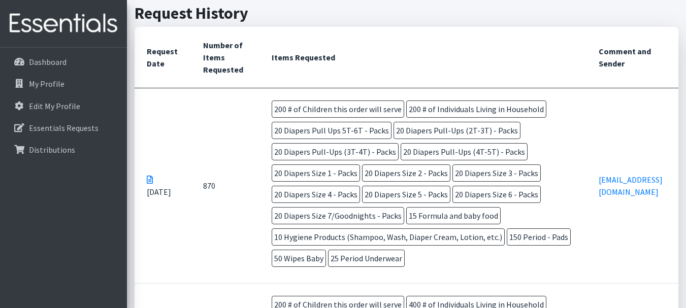
scroll to position [254, 0]
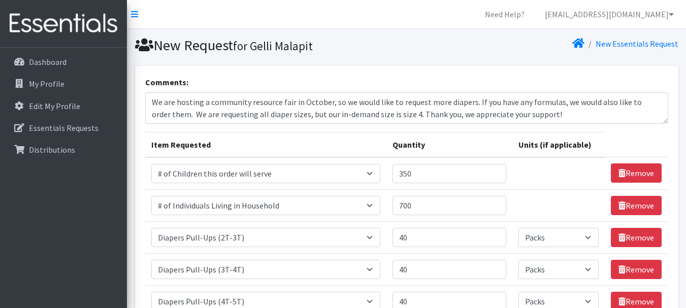
select select "13431"
select select "6076"
select select "1971"
select select "Pack"
select select "1972"
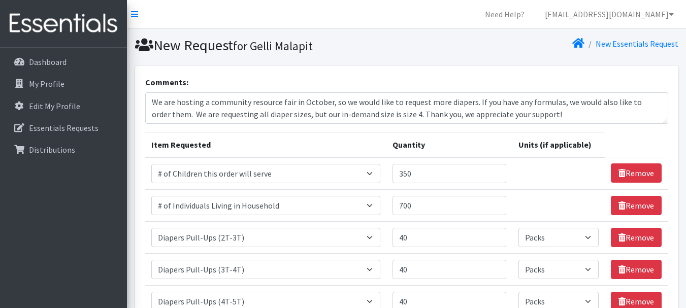
select select "Pack"
select select "1973"
select select "Pack"
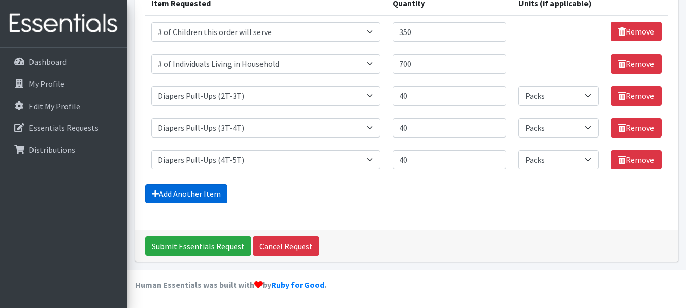
click at [197, 192] on link "Add Another Item" at bounding box center [186, 193] width 82 height 19
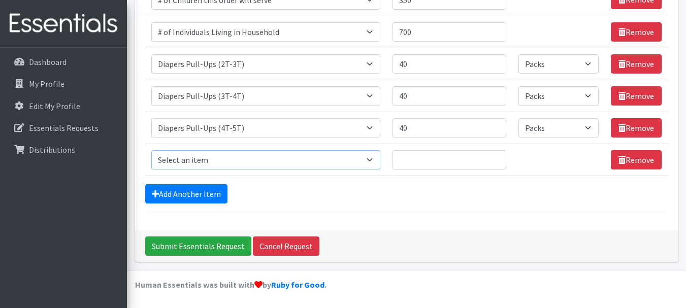
click at [221, 156] on select "Select an item # of Children this order will serve # of Individuals Living in H…" at bounding box center [265, 159] width 229 height 19
select select "1964"
click at [151, 150] on select "Select an item # of Children this order will serve # of Individuals Living in H…" at bounding box center [265, 159] width 229 height 19
click at [454, 161] on input "Quantity" at bounding box center [450, 159] width 114 height 19
type input "40"
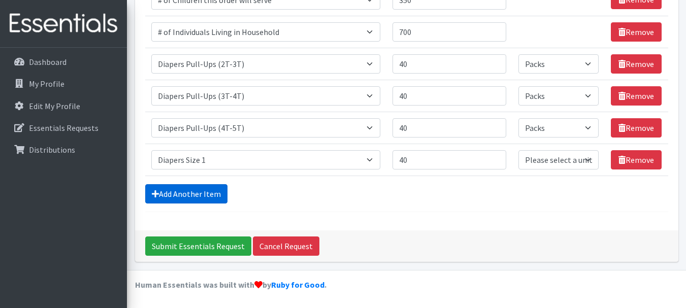
click at [200, 195] on link "Add Another Item" at bounding box center [186, 193] width 82 height 19
click at [193, 190] on link "Add Another Item" at bounding box center [186, 193] width 82 height 19
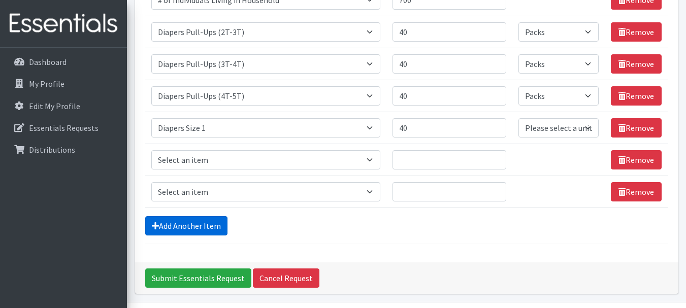
scroll to position [238, 0]
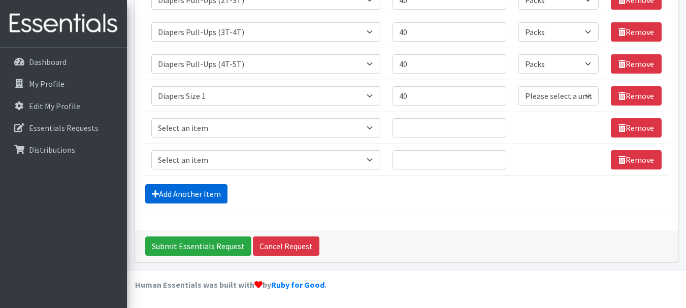
click at [194, 189] on link "Add Another Item" at bounding box center [186, 193] width 82 height 19
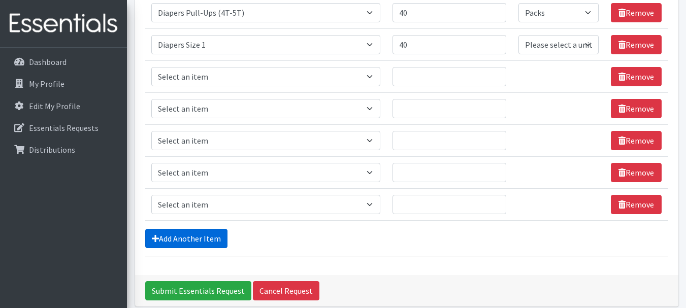
scroll to position [232, 0]
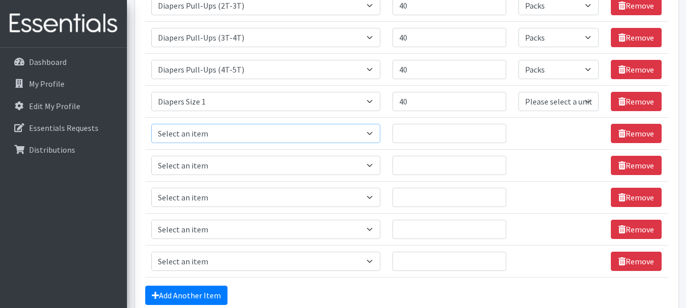
click at [371, 131] on select "Select an item # of Children this order will serve # of Individuals Living in H…" at bounding box center [265, 133] width 229 height 19
select select "1965"
click at [151, 124] on select "Select an item # of Children this order will serve # of Individuals Living in H…" at bounding box center [265, 133] width 229 height 19
click at [343, 167] on select "Select an item # of Children this order will serve # of Individuals Living in H…" at bounding box center [265, 165] width 229 height 19
select select "1966"
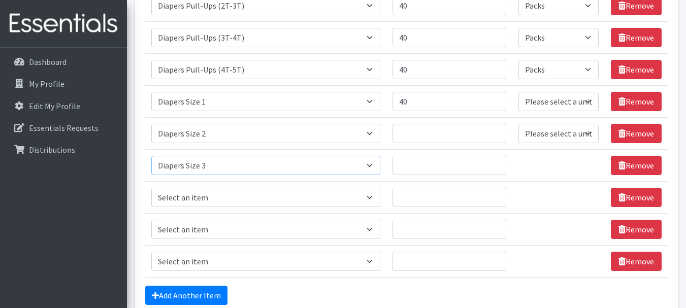
click at [151, 156] on select "Select an item # of Children this order will serve # of Individuals Living in H…" at bounding box center [265, 165] width 229 height 19
click at [294, 194] on select "Select an item # of Children this order will serve # of Individuals Living in H…" at bounding box center [265, 197] width 229 height 19
select select "1967"
click at [151, 188] on select "Select an item # of Children this order will serve # of Individuals Living in H…" at bounding box center [265, 197] width 229 height 19
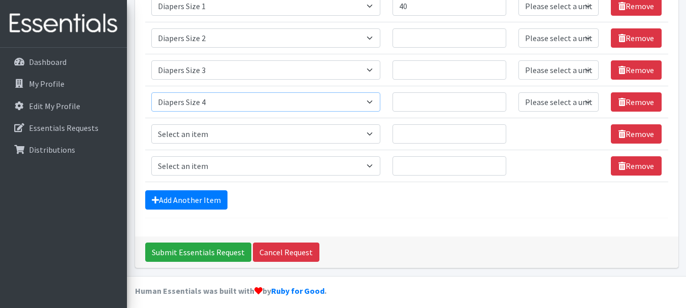
scroll to position [334, 0]
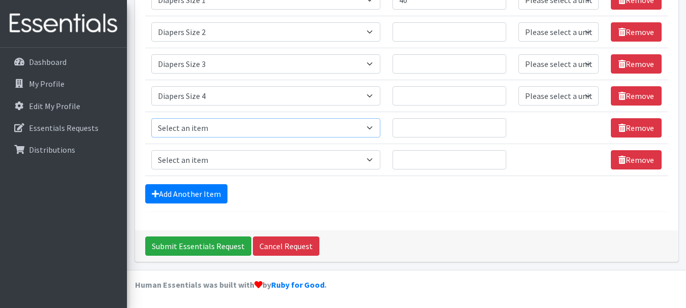
click at [277, 132] on select "Select an item # of Children this order will serve # of Individuals Living in H…" at bounding box center [265, 127] width 229 height 19
select select "1968"
click at [151, 118] on select "Select an item # of Children this order will serve # of Individuals Living in H…" at bounding box center [265, 127] width 229 height 19
click at [269, 161] on select "Select an item # of Children this order will serve # of Individuals Living in H…" at bounding box center [265, 159] width 229 height 19
select select "1969"
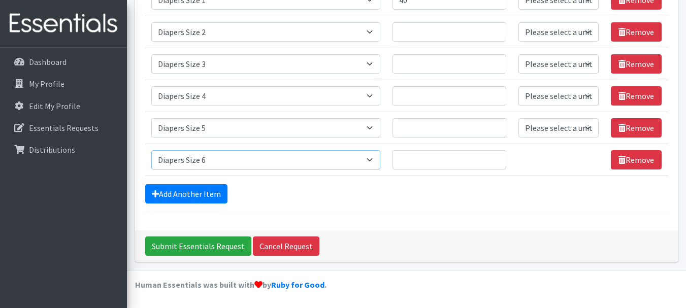
click at [151, 150] on select "Select an item # of Children this order will serve # of Individuals Living in H…" at bounding box center [265, 159] width 229 height 19
click at [215, 194] on link "Add Another Item" at bounding box center [186, 193] width 82 height 19
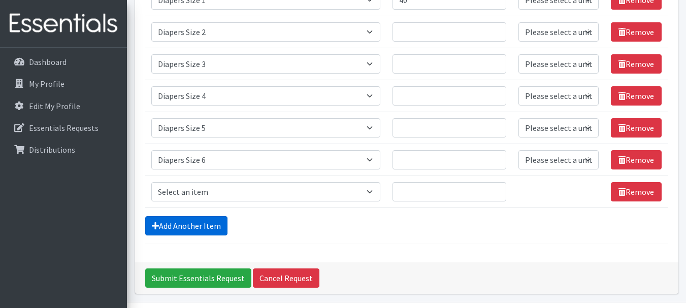
scroll to position [366, 0]
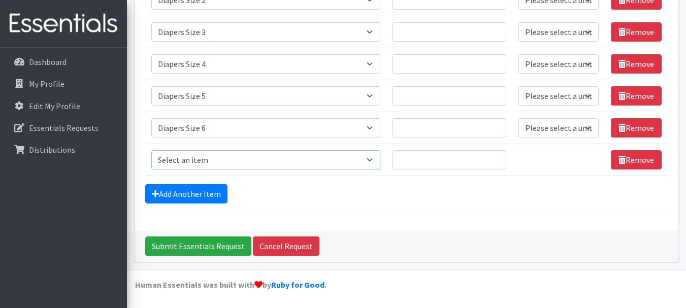
click at [248, 161] on select "Select an item # of Children this order will serve # of Individuals Living in H…" at bounding box center [265, 159] width 229 height 19
select select "1970"
click at [151, 150] on select "Select an item # of Children this order will serve # of Individuals Living in H…" at bounding box center [265, 159] width 229 height 19
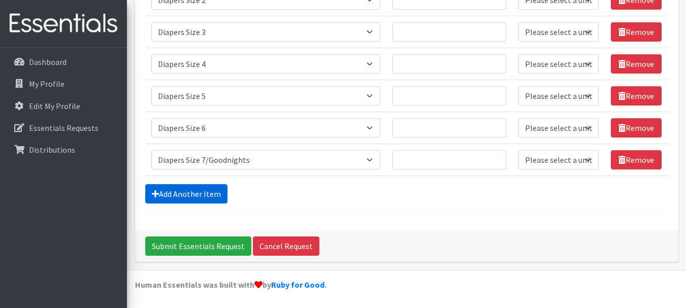
click at [191, 195] on link "Add Another Item" at bounding box center [186, 193] width 82 height 19
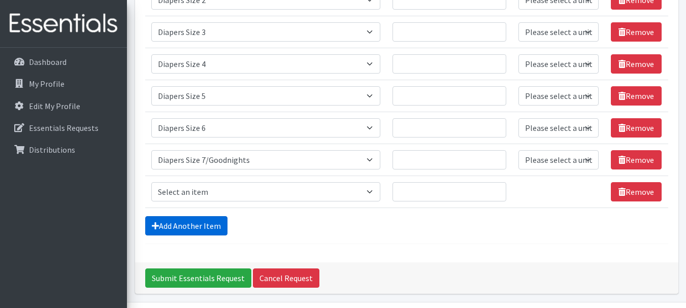
scroll to position [398, 0]
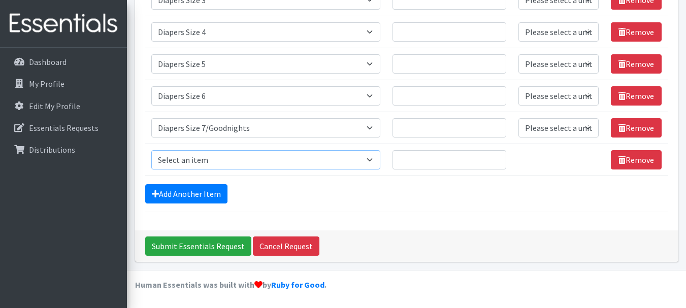
drag, startPoint x: 213, startPoint y: 158, endPoint x: 214, endPoint y: 152, distance: 5.8
click at [213, 158] on select "Select an item # of Children this order will serve # of Individuals Living in H…" at bounding box center [265, 159] width 229 height 19
select select "1929"
click at [151, 150] on select "Select an item # of Children this order will serve # of Individuals Living in H…" at bounding box center [265, 159] width 229 height 19
click at [219, 190] on link "Add Another Item" at bounding box center [186, 193] width 82 height 19
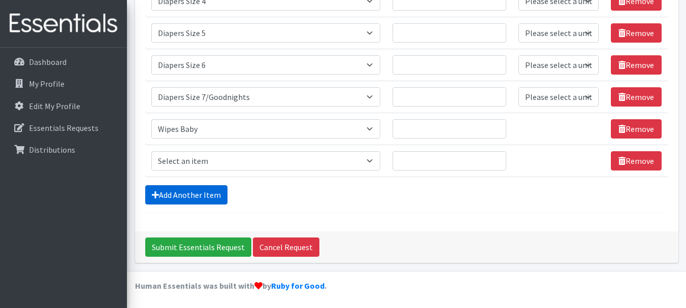
scroll to position [430, 0]
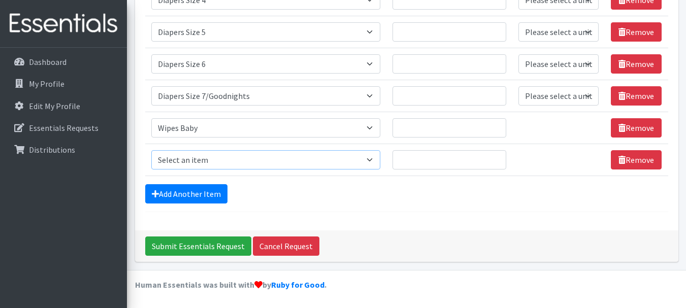
click at [233, 159] on select "Select an item # of Children this order will serve # of Individuals Living in H…" at bounding box center [265, 159] width 229 height 19
select select "2005"
click at [151, 150] on select "Select an item # of Children this order will serve # of Individuals Living in H…" at bounding box center [265, 159] width 229 height 19
click at [214, 188] on link "Add Another Item" at bounding box center [186, 193] width 82 height 19
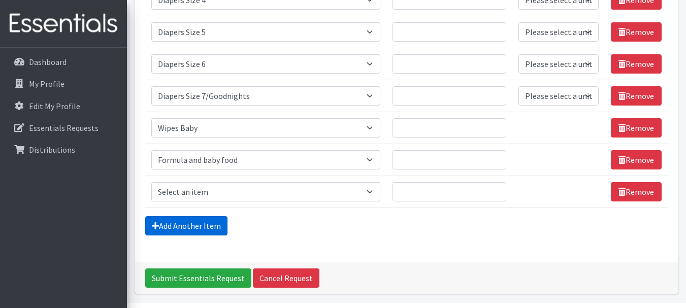
scroll to position [462, 0]
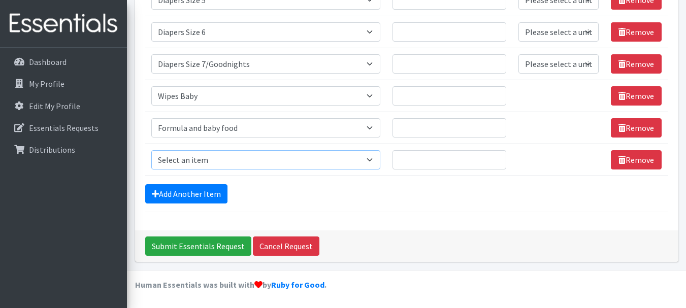
click at [237, 164] on select "Select an item # of Children this order will serve # of Individuals Living in H…" at bounding box center [265, 159] width 229 height 19
select select "5772"
click at [151, 150] on select "Select an item # of Children this order will serve # of Individuals Living in H…" at bounding box center [265, 159] width 229 height 19
click at [196, 189] on link "Add Another Item" at bounding box center [186, 193] width 82 height 19
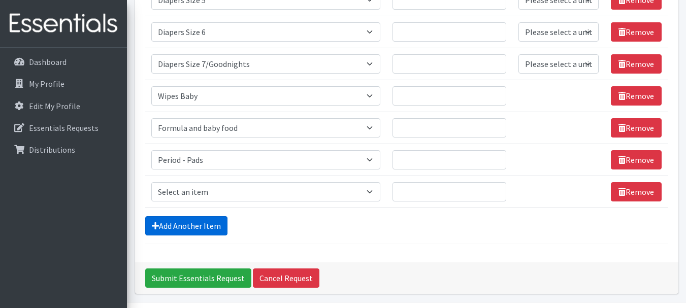
scroll to position [494, 0]
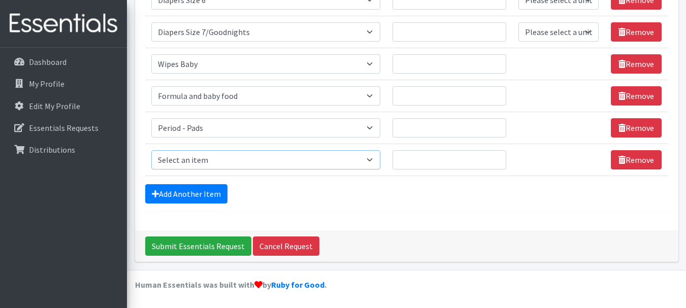
click at [209, 161] on select "Select an item # of Children this order will serve # of Individuals Living in H…" at bounding box center [265, 159] width 229 height 19
click at [630, 161] on link "Remove" at bounding box center [636, 159] width 51 height 19
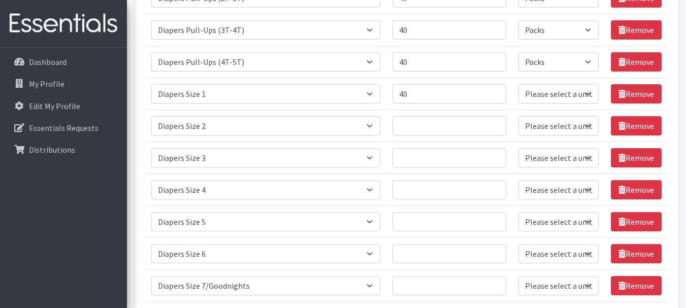
scroll to position [254, 0]
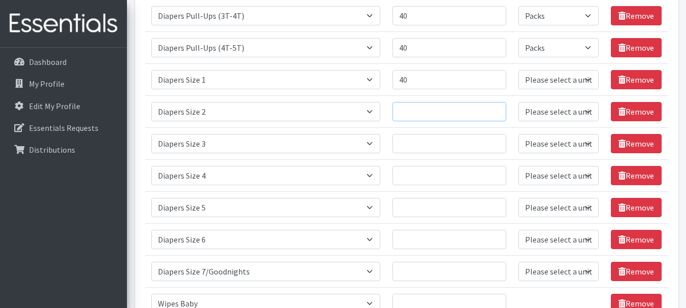
click at [422, 114] on input "Quantity" at bounding box center [450, 111] width 114 height 19
type input "40"
click at [428, 148] on input "Quantity" at bounding box center [450, 143] width 114 height 19
type input "40"
click at [442, 177] on input "Quantity" at bounding box center [450, 175] width 114 height 19
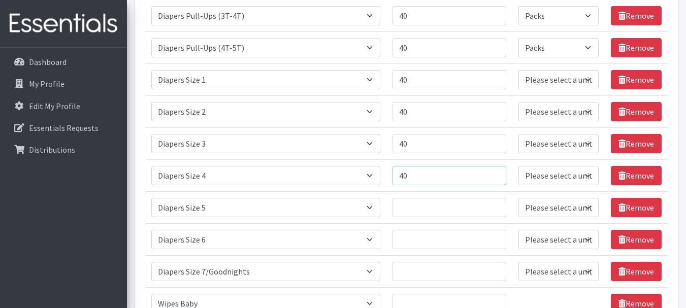
type input "4"
type input "50"
click at [440, 213] on input "Quantity" at bounding box center [450, 207] width 114 height 19
type input "40"
click at [426, 245] on input "Quantity" at bounding box center [450, 239] width 114 height 19
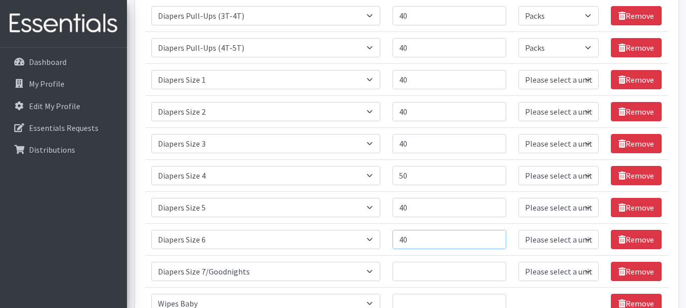
type input "40"
click at [435, 271] on input "Quantity" at bounding box center [450, 271] width 114 height 19
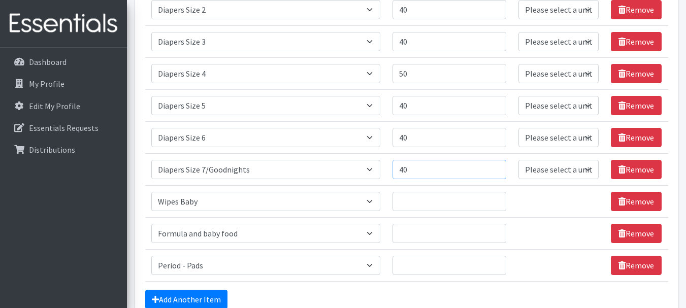
scroll to position [406, 0]
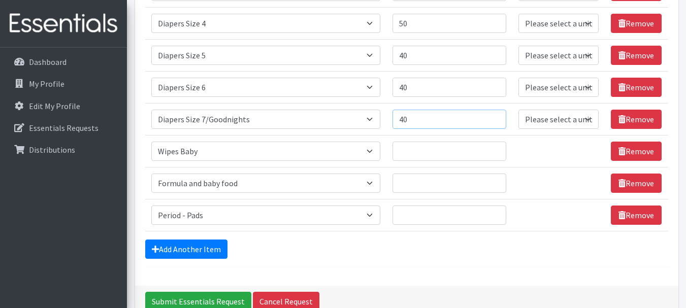
type input "40"
click at [431, 153] on input "Quantity" at bounding box center [450, 151] width 114 height 19
type input "40"
click at [433, 191] on td "Quantity" at bounding box center [450, 183] width 126 height 32
type input "40"
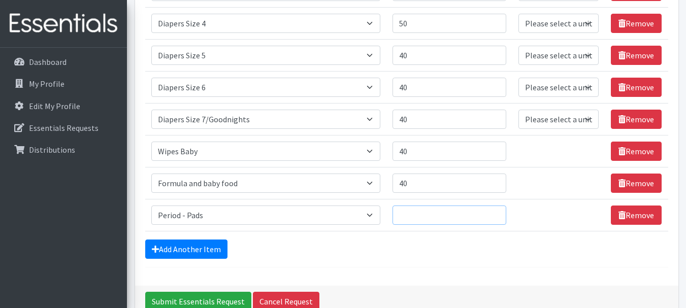
click at [439, 223] on input "Quantity" at bounding box center [450, 215] width 114 height 19
type input "100"
click at [569, 128] on select "Please select a unit units Packs" at bounding box center [559, 119] width 80 height 19
select select "Pack"
click at [519, 110] on select "Please select a unit units Packs" at bounding box center [559, 119] width 80 height 19
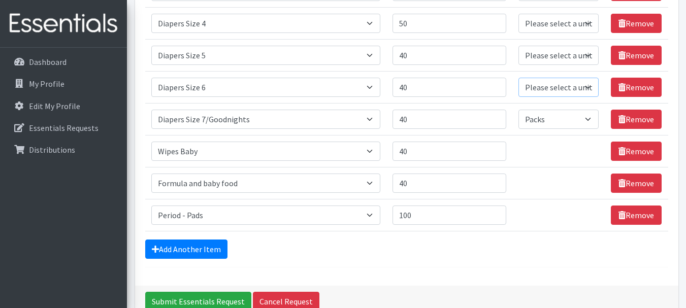
click at [561, 89] on select "Please select a unit units Packs" at bounding box center [559, 87] width 80 height 19
select select "Pack"
click at [519, 78] on select "Please select a unit units Packs" at bounding box center [559, 87] width 80 height 19
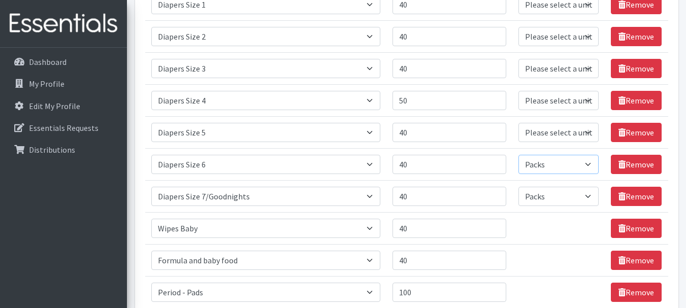
scroll to position [305, 0]
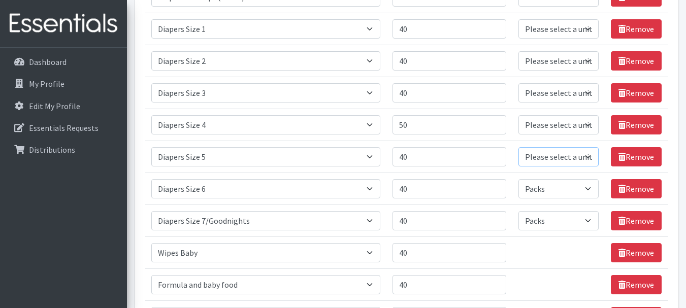
click at [558, 157] on select "Please select a unit units Packs" at bounding box center [559, 156] width 80 height 19
select select "Pack"
click at [519, 147] on select "Please select a unit units Packs" at bounding box center [559, 156] width 80 height 19
click at [549, 125] on select "Please select a unit units Packs" at bounding box center [559, 124] width 80 height 19
click at [541, 179] on select "Please select a unit units Packs" at bounding box center [559, 188] width 80 height 19
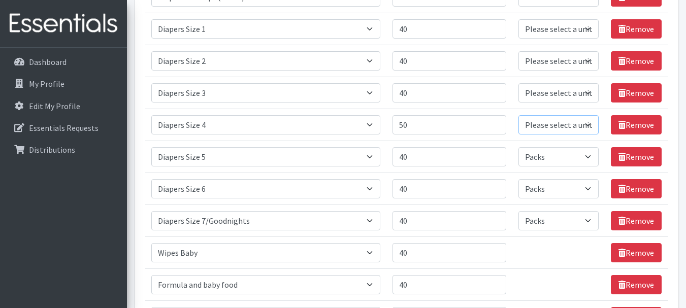
click at [526, 133] on select "Please select a unit units Packs" at bounding box center [559, 124] width 80 height 19
click at [527, 130] on select "Please select a unit units Packs" at bounding box center [559, 124] width 80 height 19
click at [529, 124] on select "Please select a unit units Packs" at bounding box center [559, 124] width 80 height 19
select select "Pack"
click at [519, 115] on select "Please select a unit units Packs" at bounding box center [559, 124] width 80 height 19
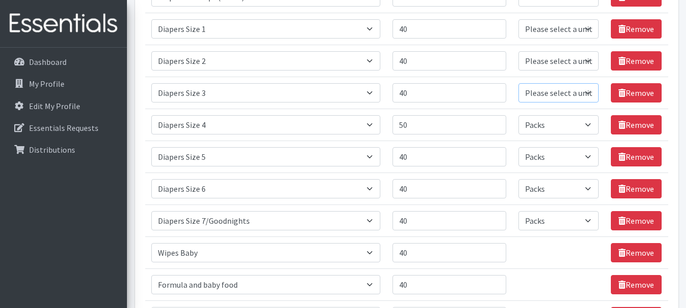
click at [543, 92] on select "Please select a unit units Packs" at bounding box center [559, 92] width 80 height 19
select select "Pack"
click at [519, 83] on select "Please select a unit units Packs" at bounding box center [559, 92] width 80 height 19
click at [542, 61] on select "Please select a unit units Packs" at bounding box center [559, 60] width 80 height 19
select select "Pack"
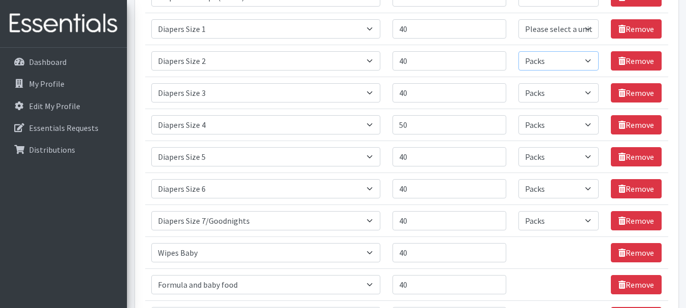
click at [519, 51] on select "Please select a unit units Packs" at bounding box center [559, 60] width 80 height 19
click at [545, 33] on select "Please select a unit units Packs" at bounding box center [559, 28] width 80 height 19
select select "Pack"
click at [519, 19] on select "Please select a unit units Packs" at bounding box center [559, 28] width 80 height 19
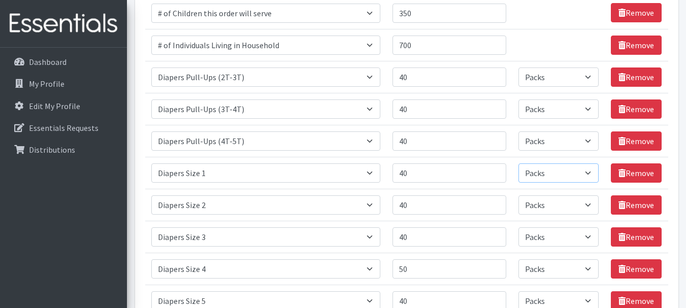
scroll to position [102, 0]
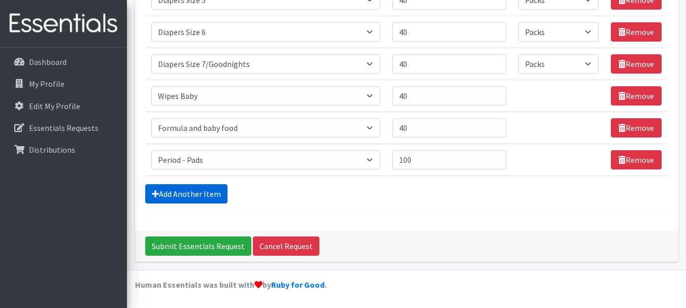
click at [192, 194] on link "Add Another Item" at bounding box center [186, 193] width 82 height 19
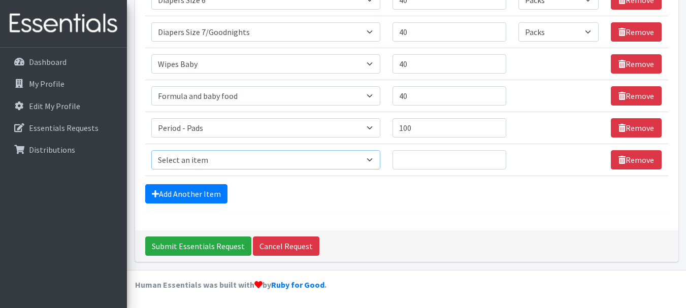
click at [227, 156] on select "Select an item # of Children this order will serve # of Individuals Living in H…" at bounding box center [265, 159] width 229 height 19
select select "5659"
click at [151, 150] on select "Select an item # of Children this order will serve # of Individuals Living in H…" at bounding box center [265, 159] width 229 height 19
click at [422, 159] on input "Quantity" at bounding box center [450, 159] width 114 height 19
type input "5"
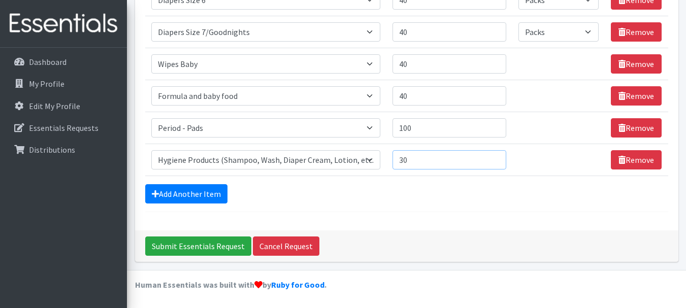
type input "30"
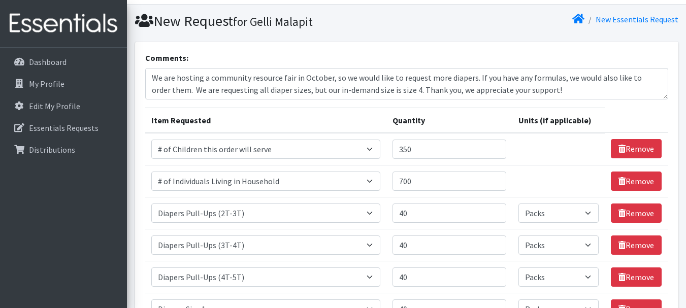
scroll to position [0, 0]
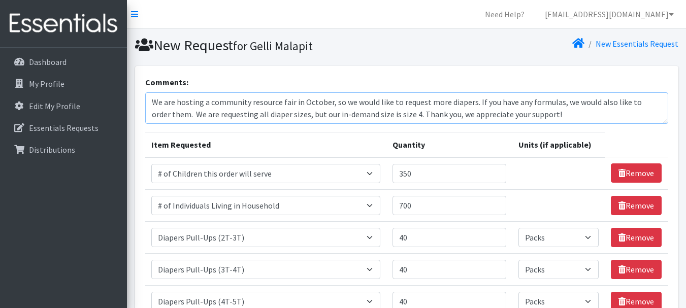
click at [368, 114] on textarea "We are hosting a community resource fair in October, so we would like to reques…" at bounding box center [406, 107] width 523 height 31
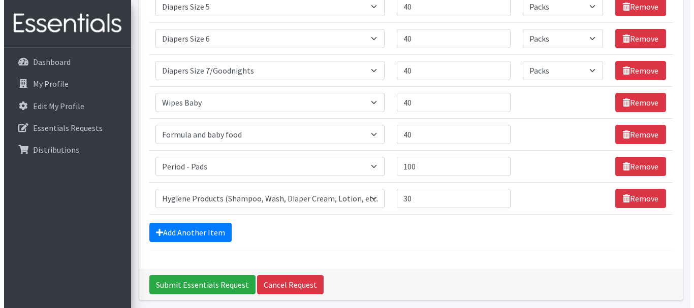
scroll to position [494, 0]
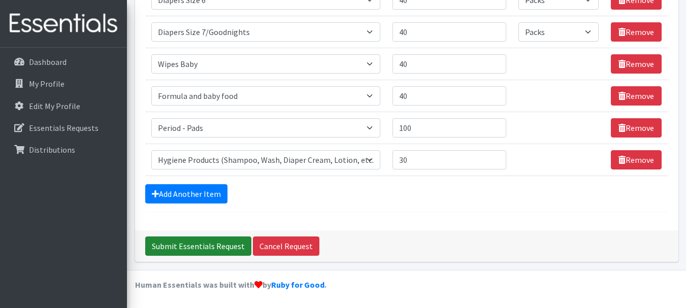
type textarea "We are hosting a community resource fair in October, so we would like to reques…"
click at [225, 245] on input "Submit Essentials Request" at bounding box center [198, 246] width 106 height 19
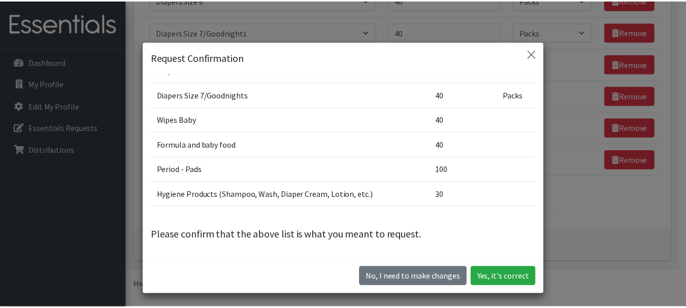
scroll to position [28, 0]
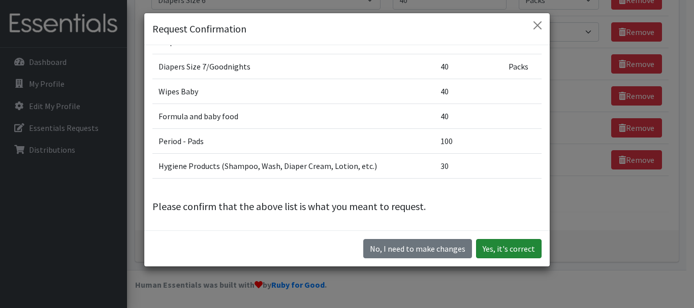
click at [505, 251] on button "Yes, it's correct" at bounding box center [509, 248] width 66 height 19
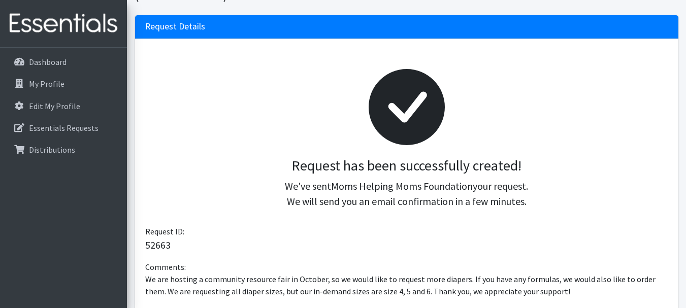
scroll to position [152, 0]
